Goal: Find specific page/section: Find specific page/section

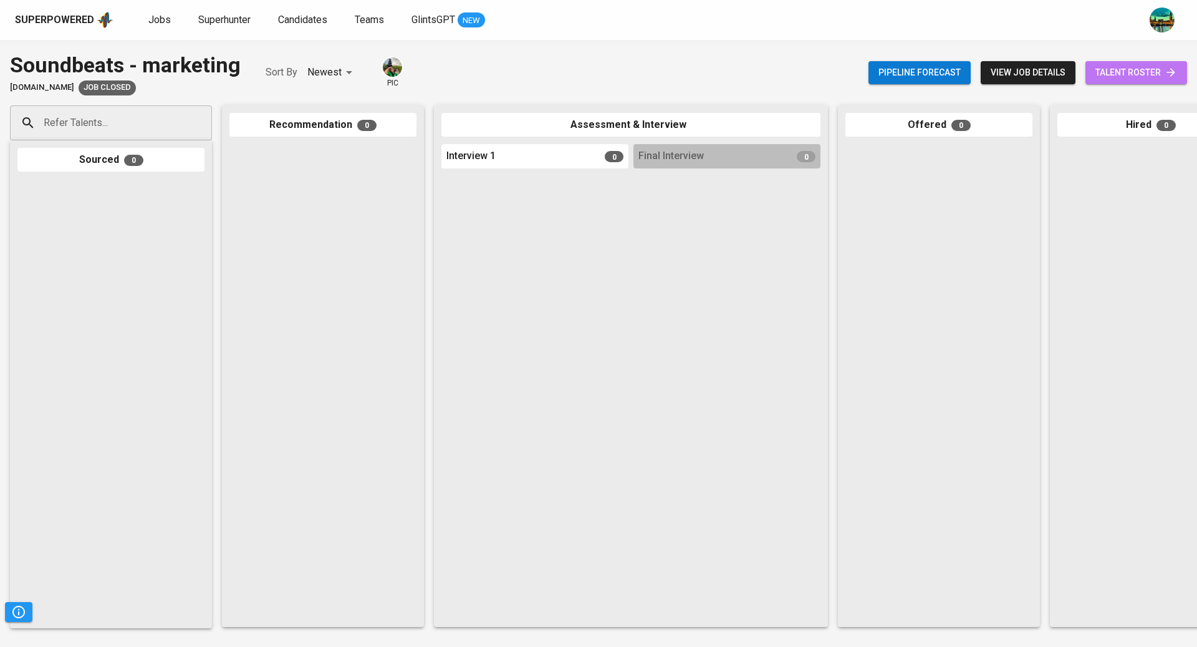
click at [1120, 72] on span "talent roster" at bounding box center [1137, 73] width 82 height 16
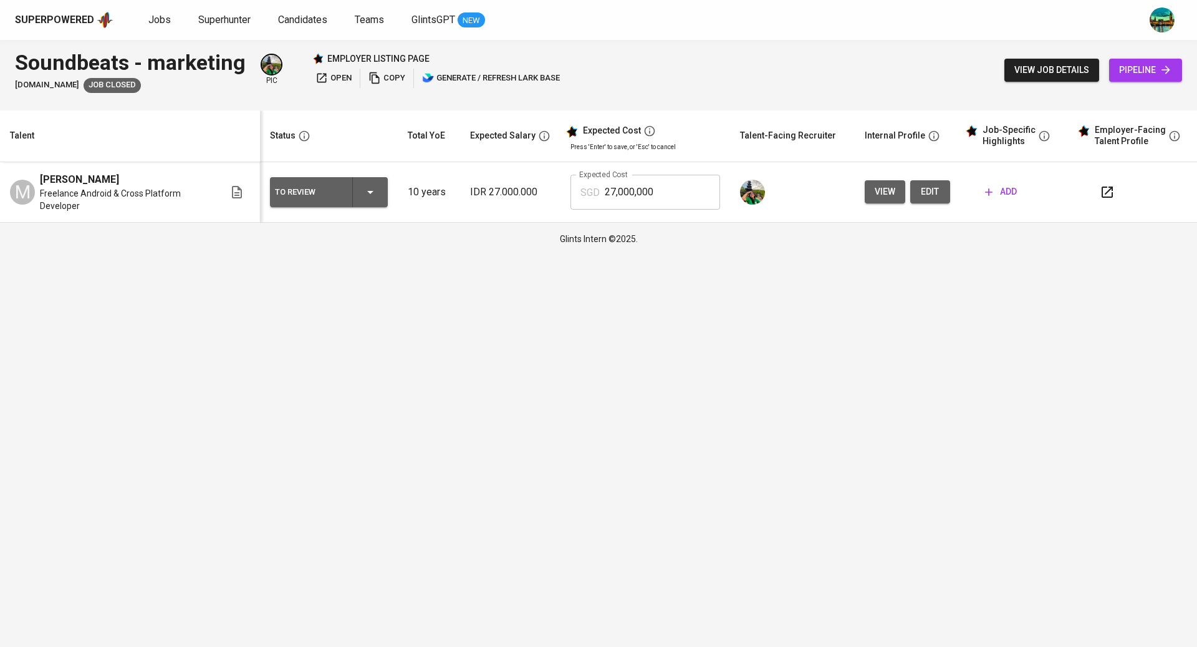
click at [158, 28] on div "Superpowered Jobs Superhunter Candidates Teams GlintsGPT NEW" at bounding box center [578, 20] width 1127 height 19
click at [163, 23] on span "Jobs" at bounding box center [159, 20] width 22 height 12
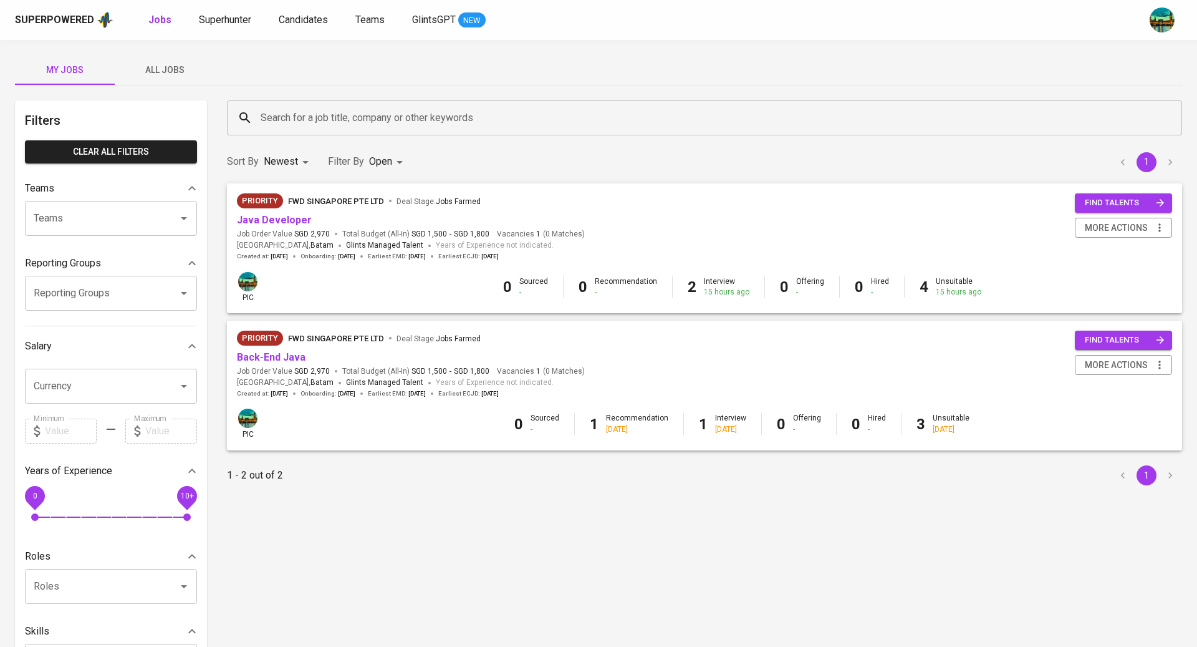
click at [152, 74] on span "All Jobs" at bounding box center [164, 70] width 85 height 16
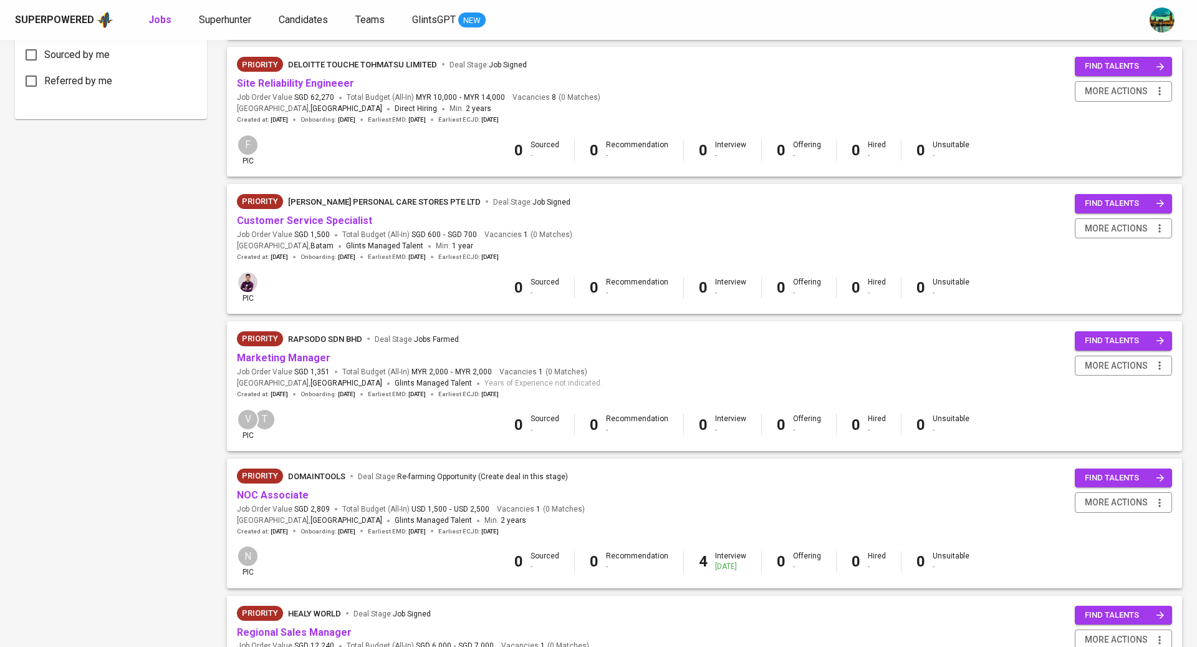
scroll to position [691, 0]
